Goal: Transaction & Acquisition: Purchase product/service

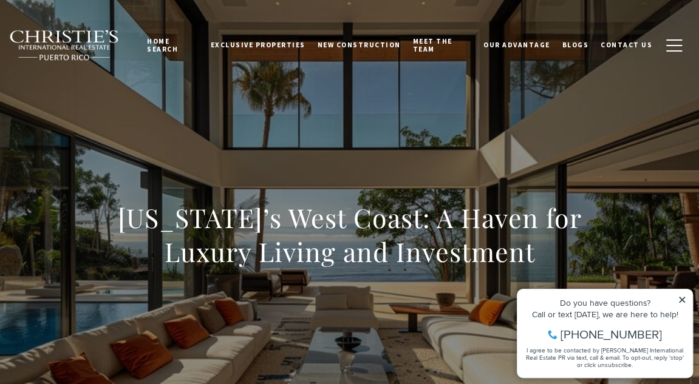
click at [683, 301] on icon at bounding box center [682, 300] width 6 height 6
click at [682, 298] on icon at bounding box center [682, 300] width 9 height 9
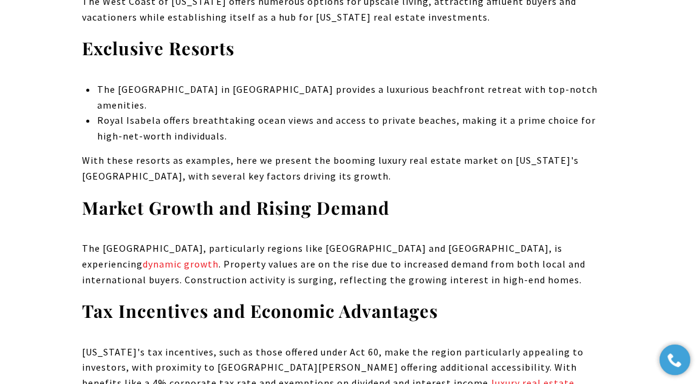
scroll to position [9282, 0]
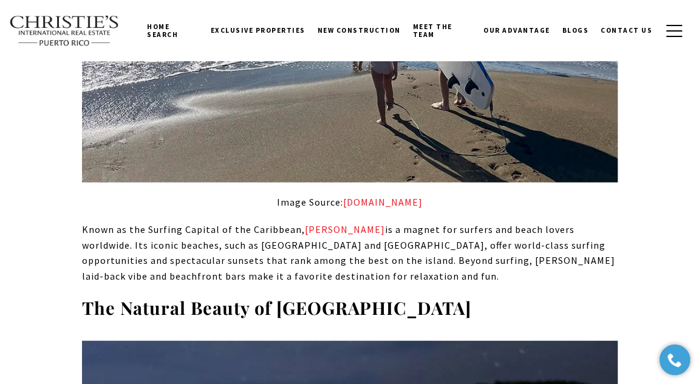
scroll to position [32, 0]
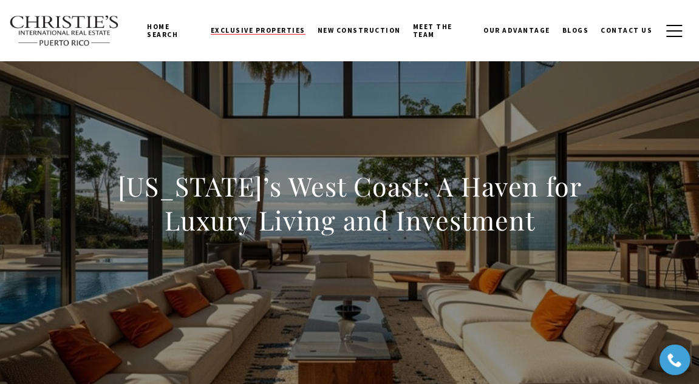
click at [254, 32] on span "Exclusive Properties" at bounding box center [258, 30] width 95 height 9
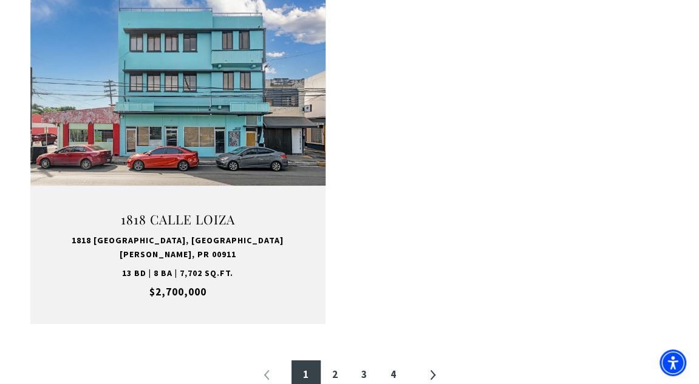
scroll to position [2185, 0]
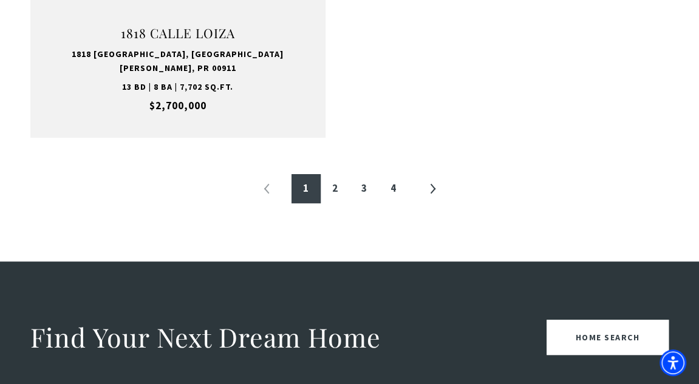
drag, startPoint x: 705, startPoint y: 36, endPoint x: 681, endPoint y: 252, distance: 217.5
click at [334, 174] on link "2" at bounding box center [335, 188] width 29 height 29
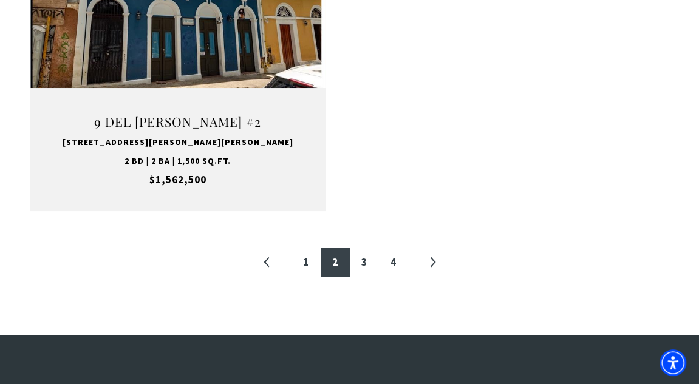
scroll to position [2098, 0]
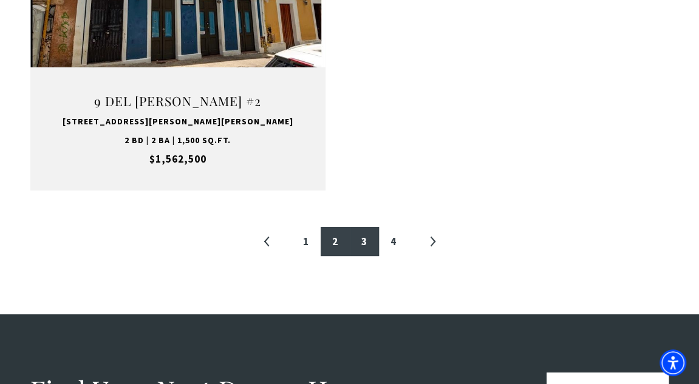
click at [364, 227] on link "3" at bounding box center [364, 241] width 29 height 29
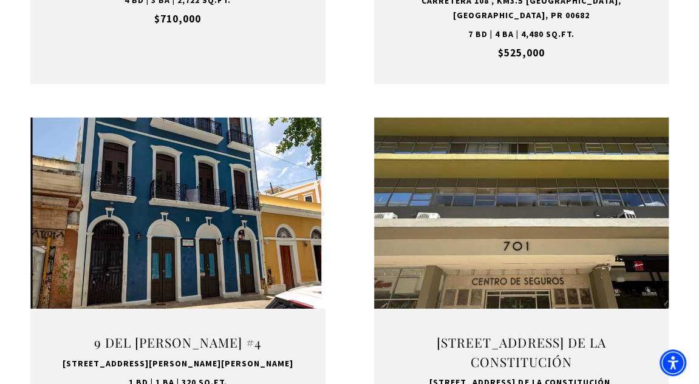
scroll to position [1506, 0]
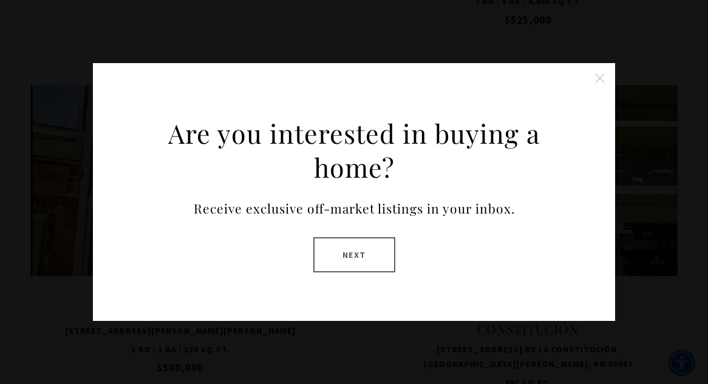
click at [598, 78] on button "Close this option" at bounding box center [600, 78] width 24 height 24
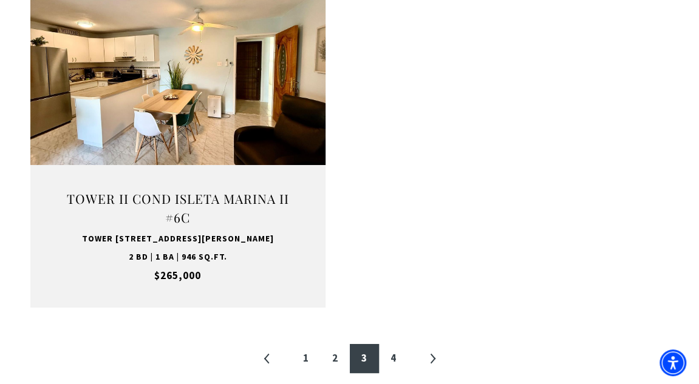
scroll to position [2065, 0]
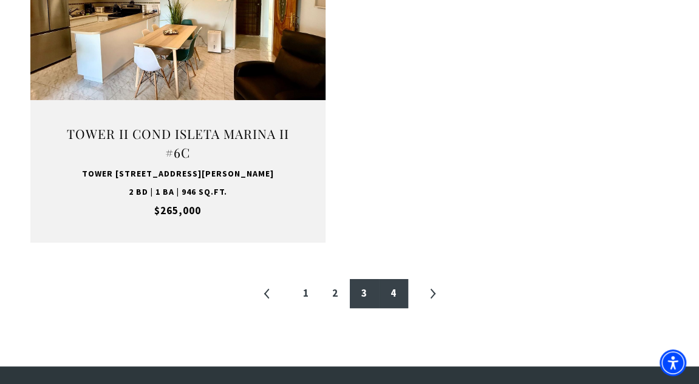
click at [394, 279] on link "4" at bounding box center [393, 293] width 29 height 29
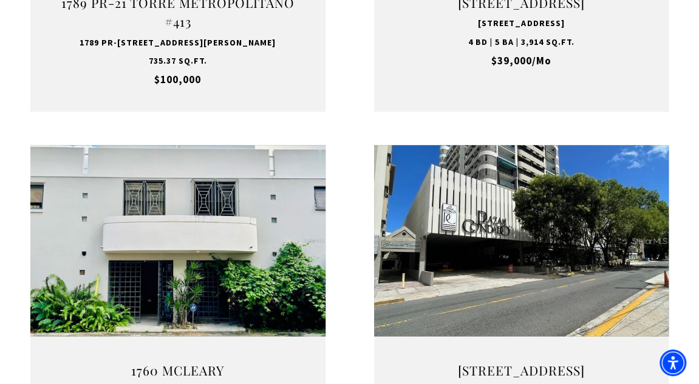
scroll to position [737, 0]
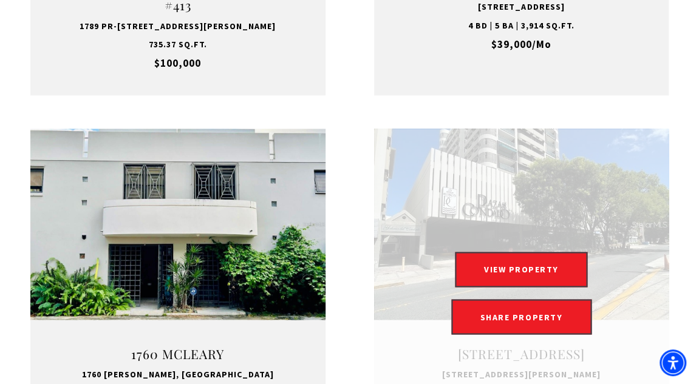
click at [664, 384] on link "Open this option" at bounding box center [521, 294] width 295 height 330
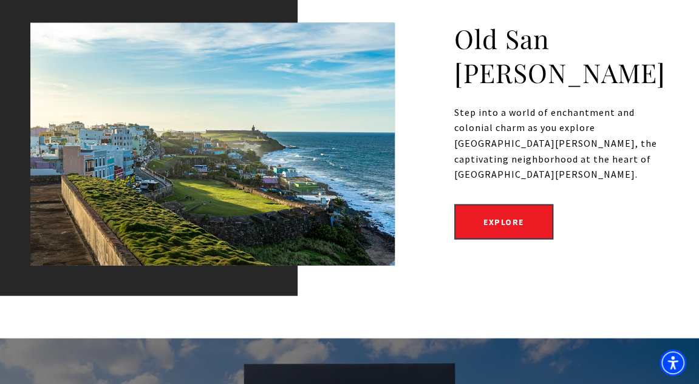
scroll to position [3312, 0]
